Goal: Information Seeking & Learning: Learn about a topic

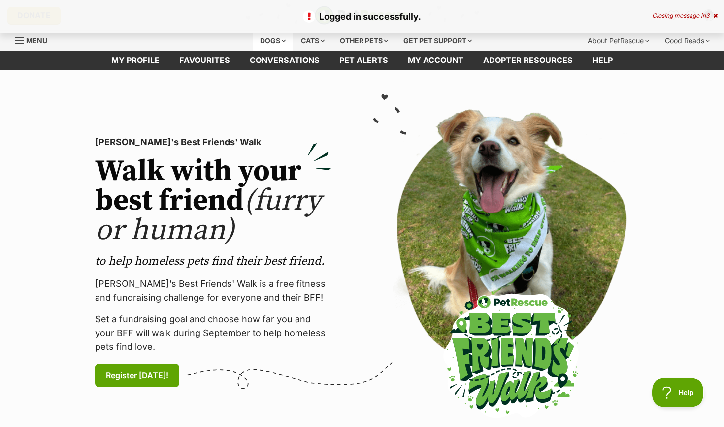
click at [282, 41] on div "Dogs" at bounding box center [272, 41] width 39 height 20
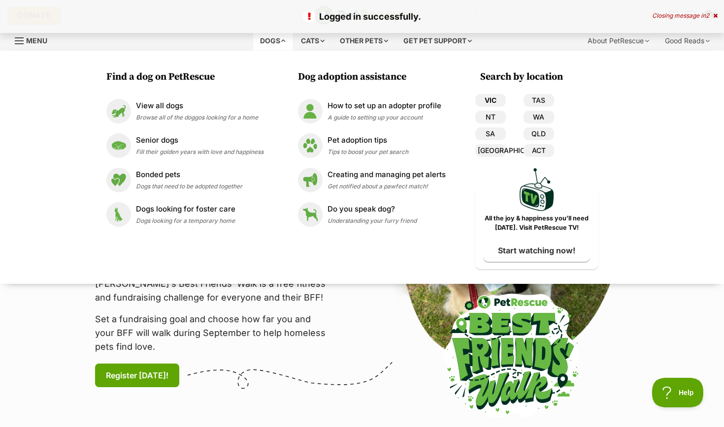
click at [497, 98] on link "VIC" at bounding box center [490, 100] width 31 height 13
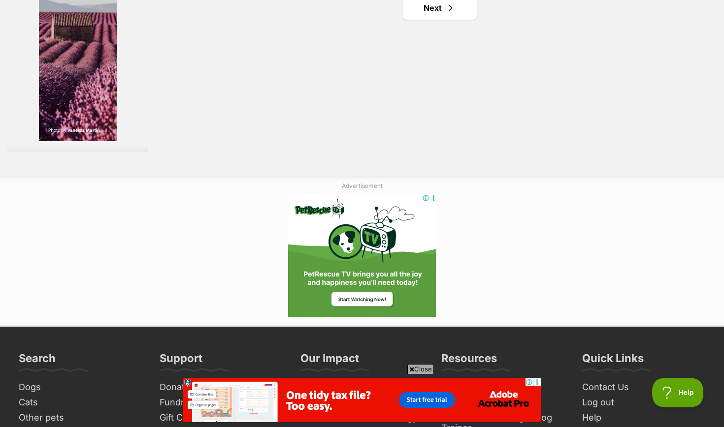
scroll to position [1921, 0]
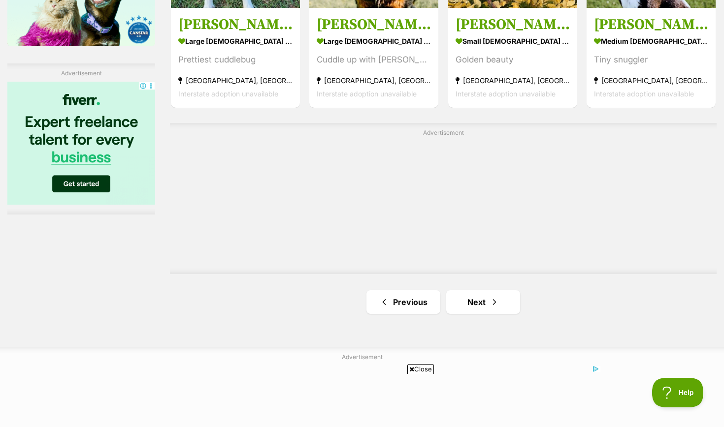
scroll to position [1742, 0]
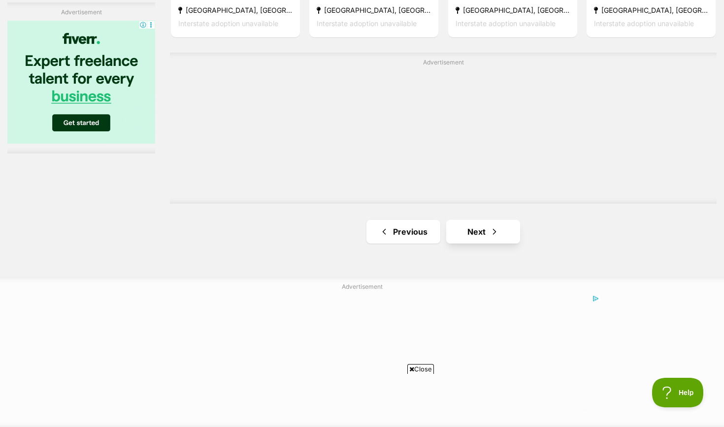
click at [483, 220] on link "Next" at bounding box center [483, 232] width 74 height 24
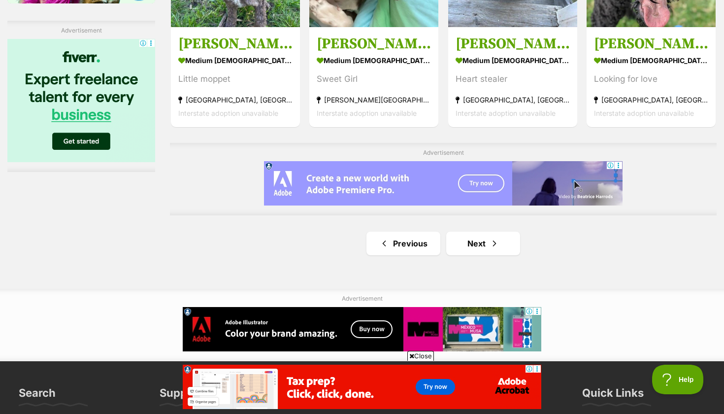
scroll to position [1742, 0]
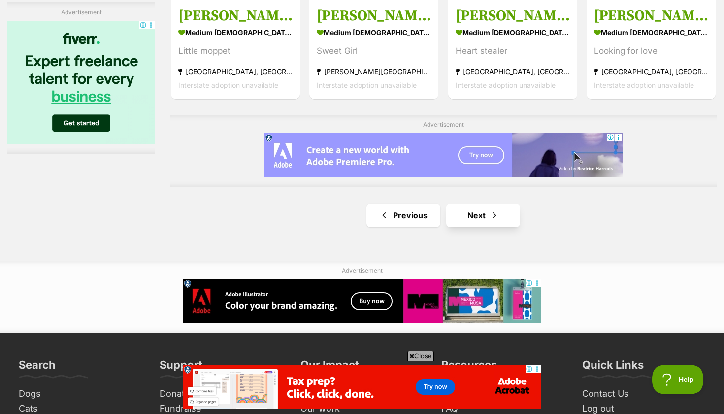
click at [465, 213] on link "Next" at bounding box center [483, 215] width 74 height 24
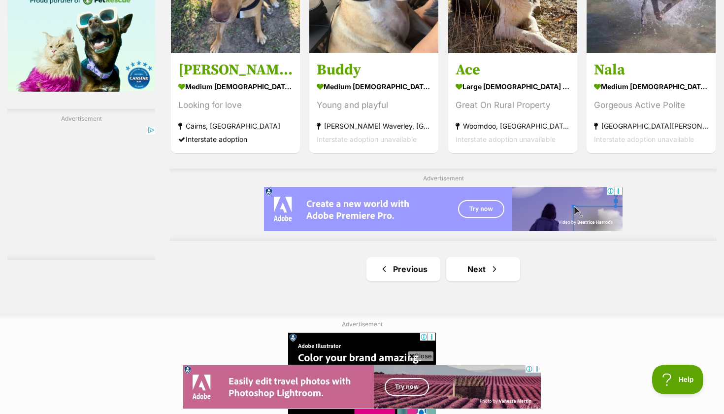
scroll to position [1691, 0]
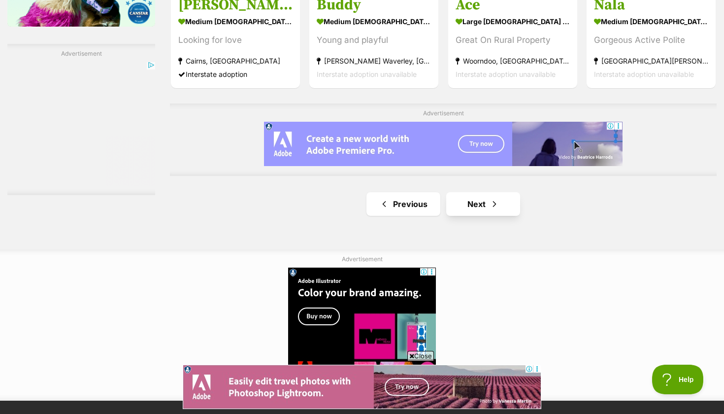
click at [467, 194] on link "Next" at bounding box center [483, 204] width 74 height 24
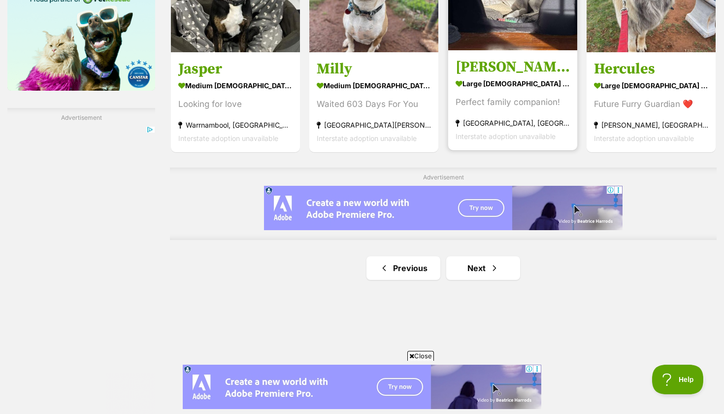
scroll to position [1735, 0]
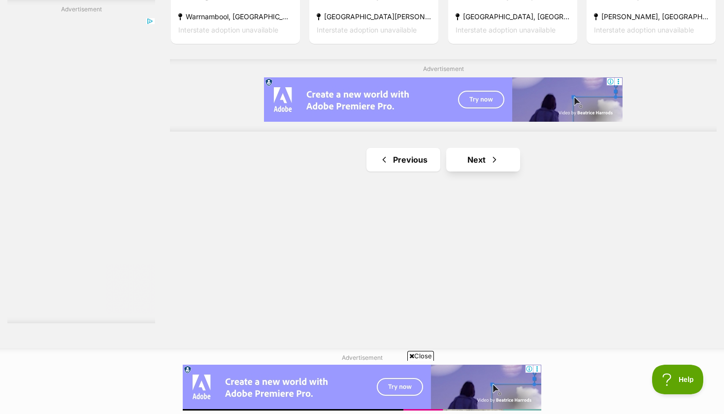
click at [461, 152] on link "Next" at bounding box center [483, 160] width 74 height 24
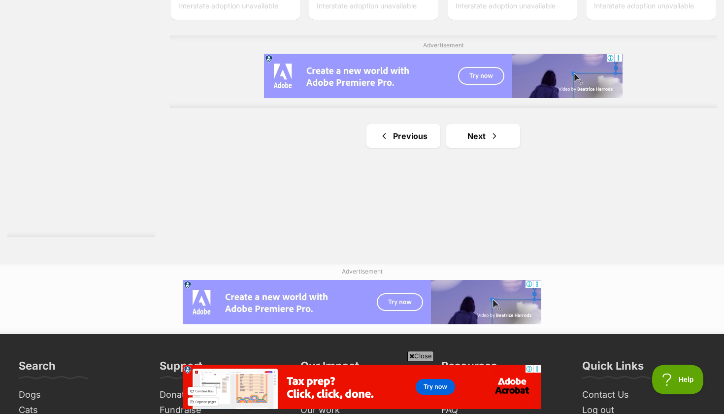
scroll to position [1876, 0]
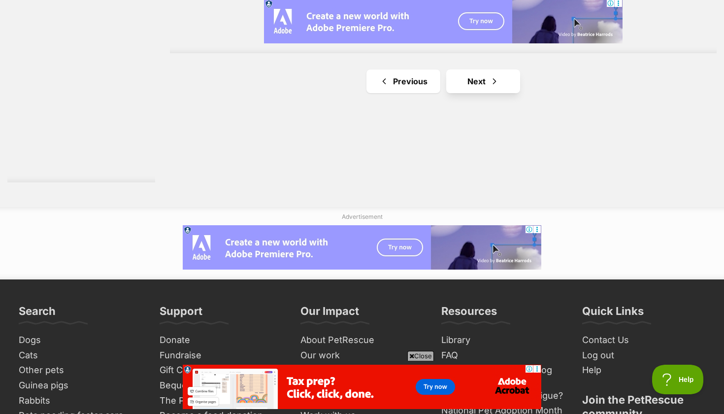
click at [475, 75] on link "Next" at bounding box center [483, 81] width 74 height 24
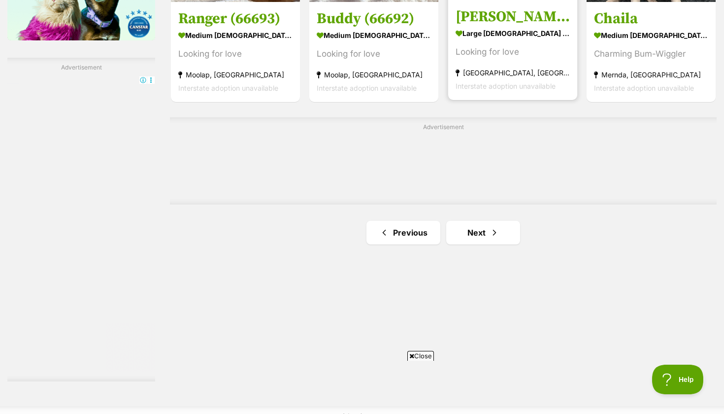
scroll to position [1688, 0]
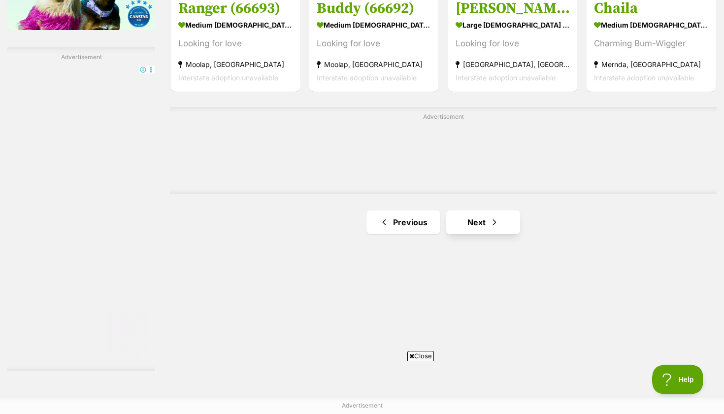
click at [463, 211] on link "Next" at bounding box center [483, 222] width 74 height 24
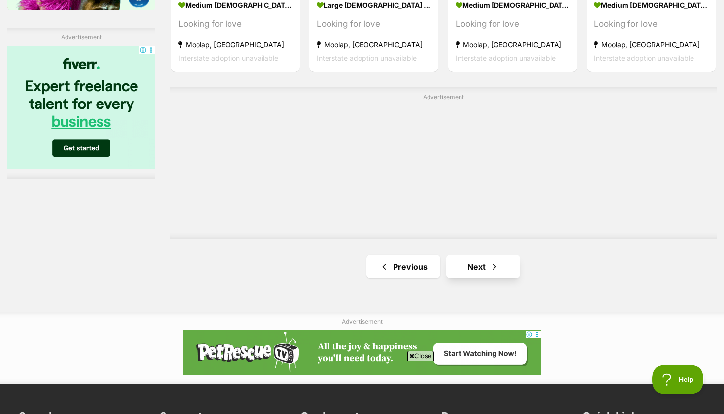
scroll to position [1717, 0]
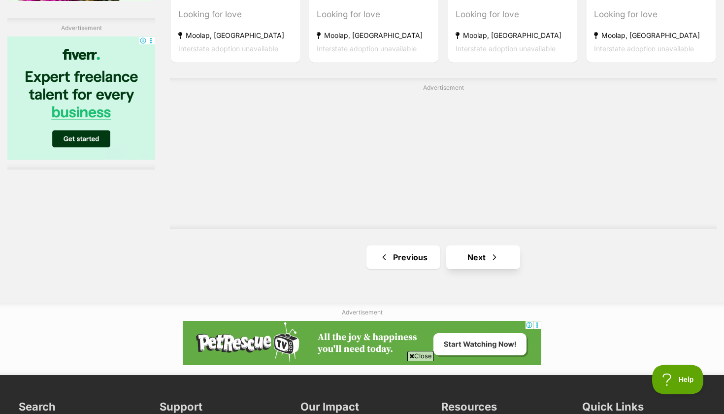
click at [469, 259] on link "Next" at bounding box center [483, 257] width 74 height 24
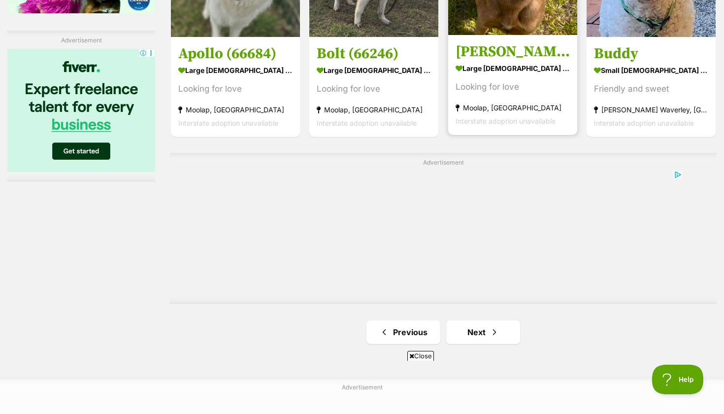
scroll to position [1714, 0]
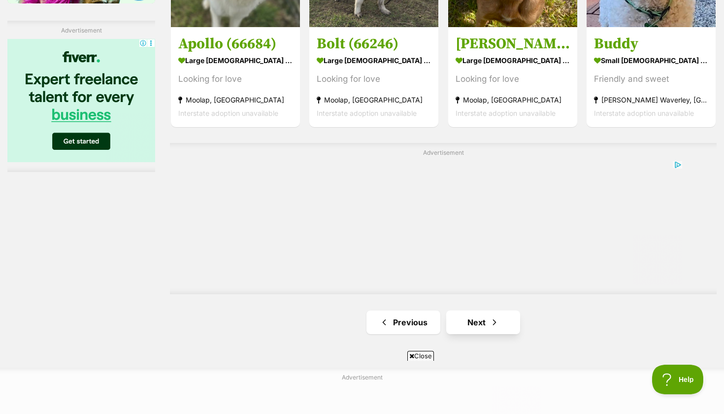
click at [465, 312] on link "Next" at bounding box center [483, 322] width 74 height 24
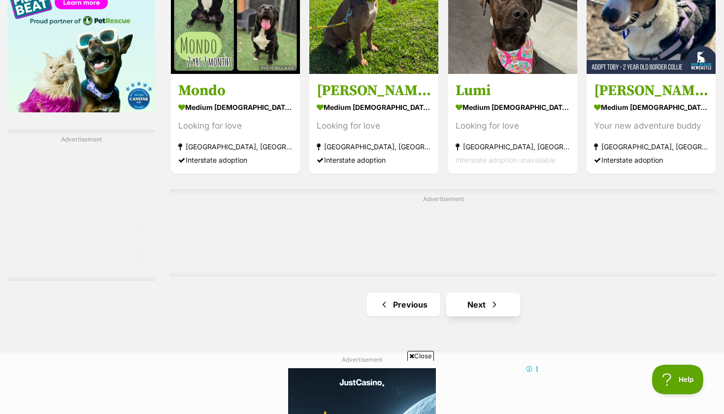
click at [471, 297] on link "Next" at bounding box center [483, 304] width 74 height 24
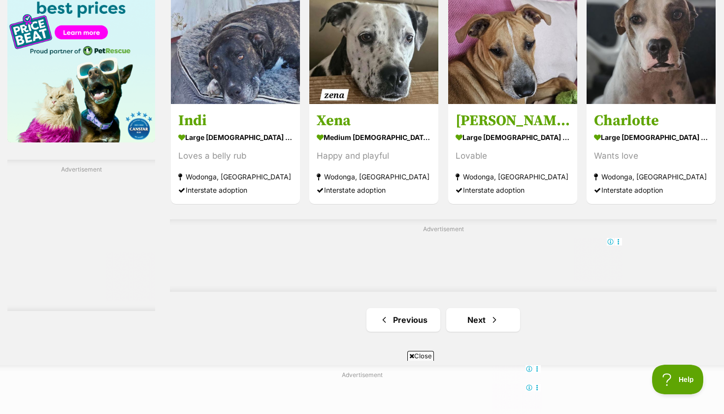
scroll to position [1583, 0]
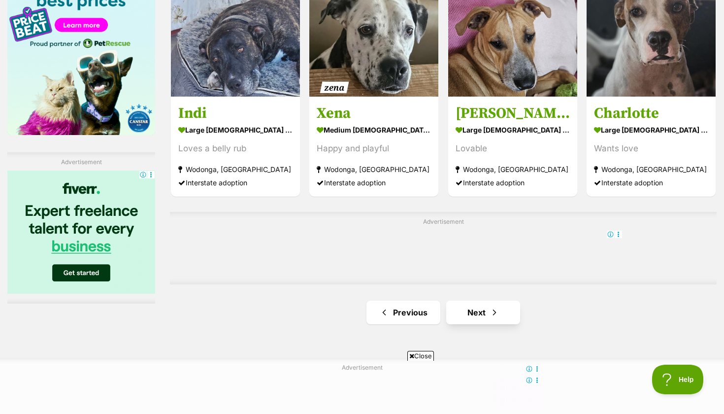
click at [472, 304] on link "Next" at bounding box center [483, 312] width 74 height 24
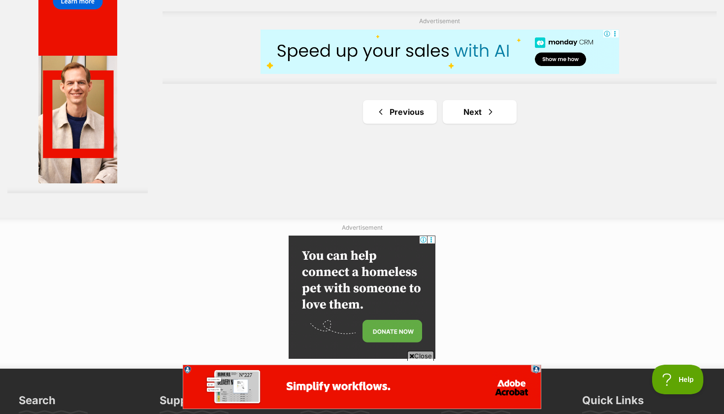
scroll to position [1966, 0]
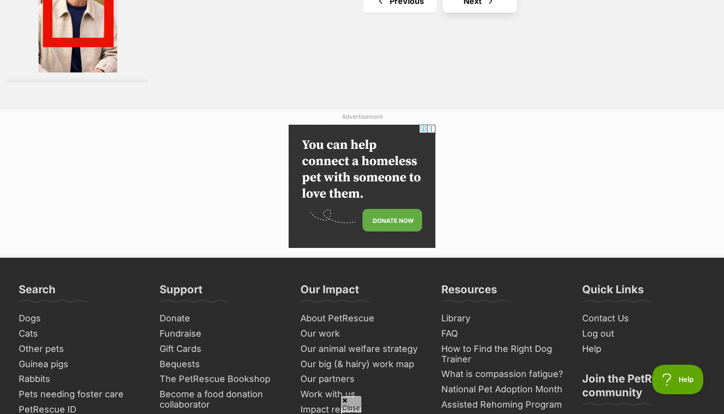
click at [451, 13] on link "Next" at bounding box center [480, 1] width 74 height 24
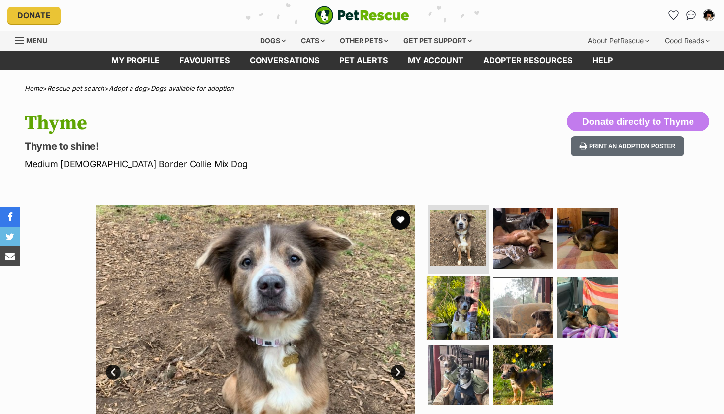
click at [462, 291] on img at bounding box center [458, 308] width 64 height 64
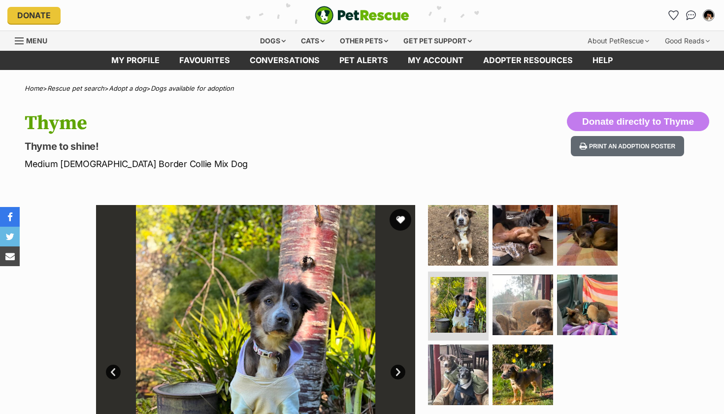
click at [401, 225] on button "favourite" at bounding box center [400, 220] width 22 height 22
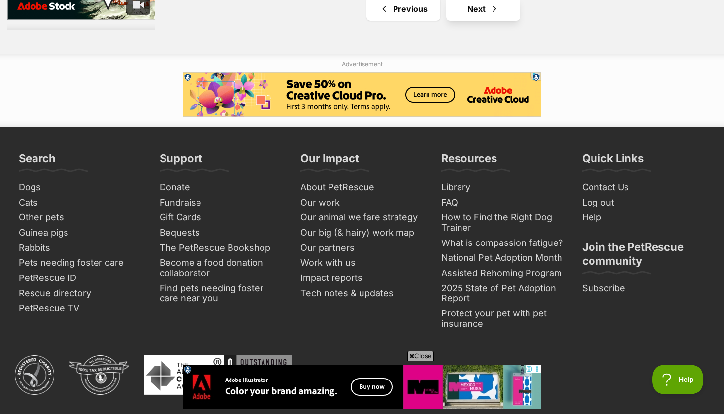
click at [466, 3] on link "Next" at bounding box center [483, 9] width 74 height 24
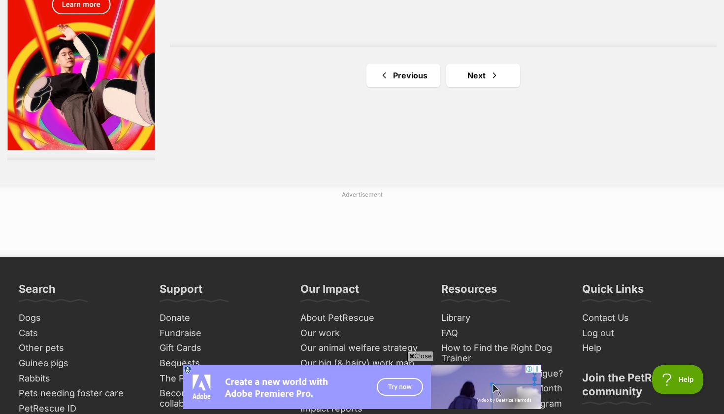
scroll to position [1915, 0]
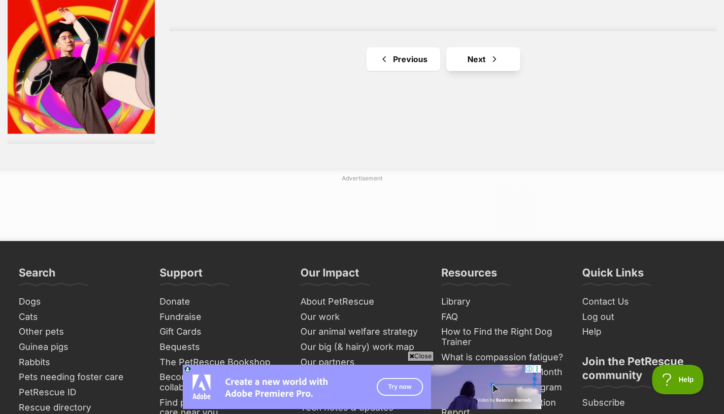
click at [481, 48] on link "Next" at bounding box center [483, 59] width 74 height 24
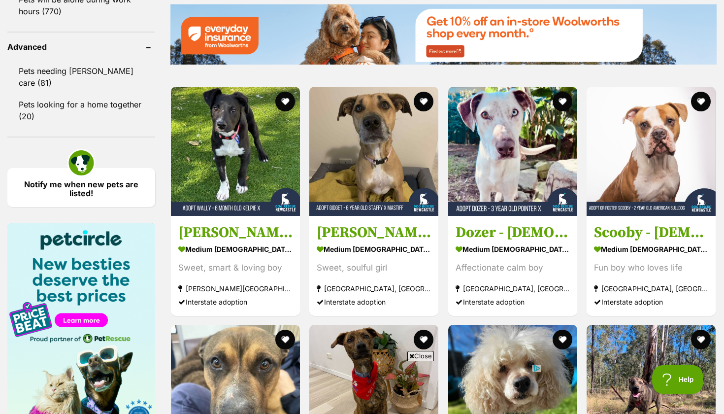
scroll to position [1289, 0]
